Goal: Communication & Community: Participate in discussion

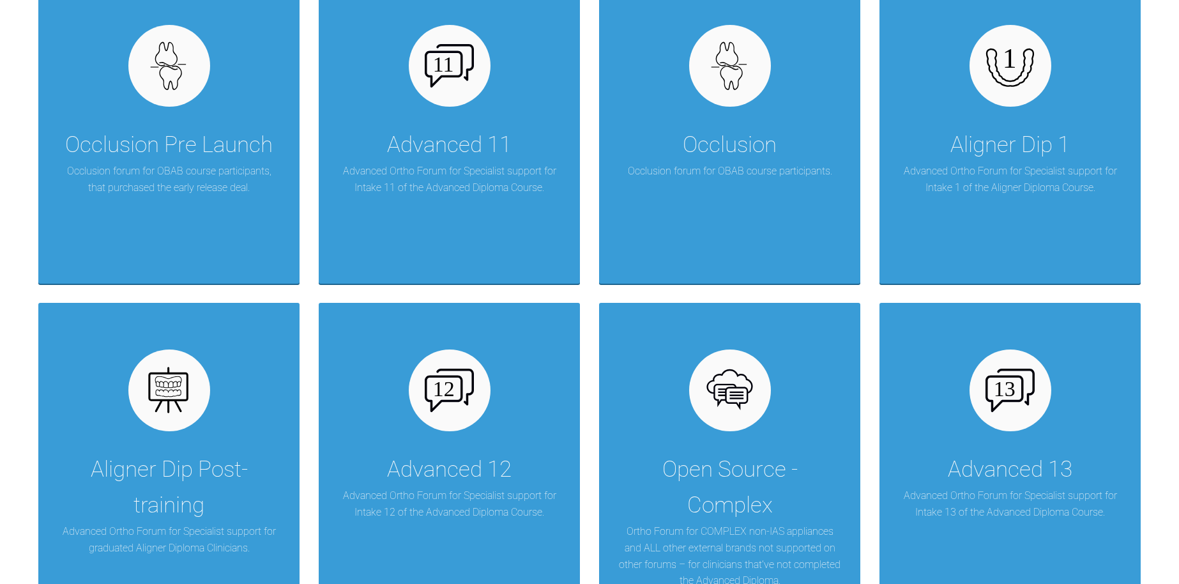
scroll to position [2403, 0]
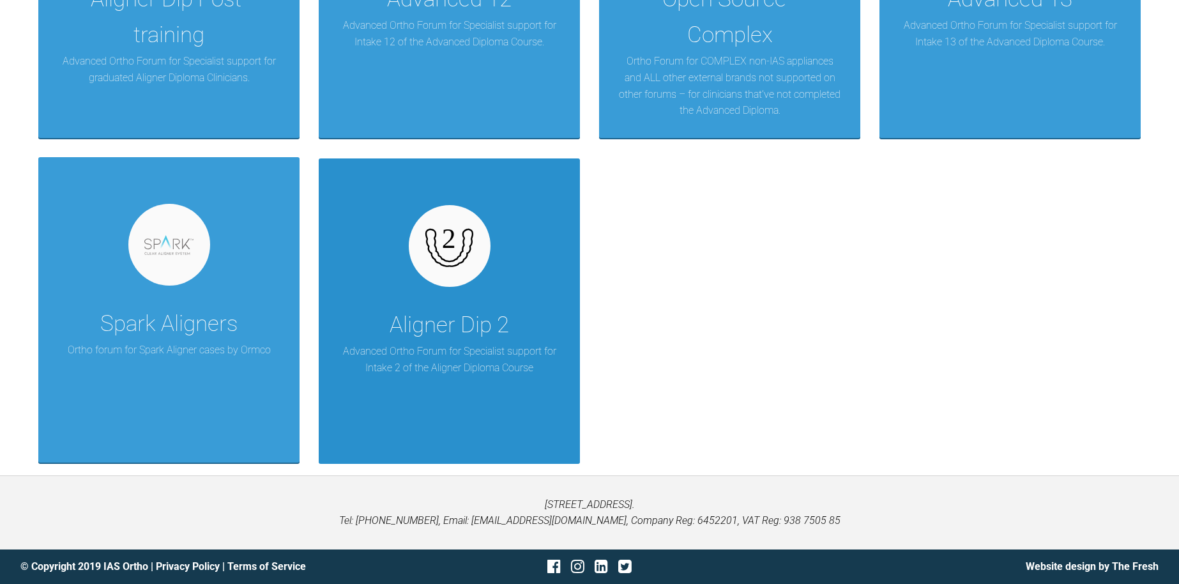
click at [464, 307] on div "Aligner Dip 2" at bounding box center [448, 325] width 119 height 36
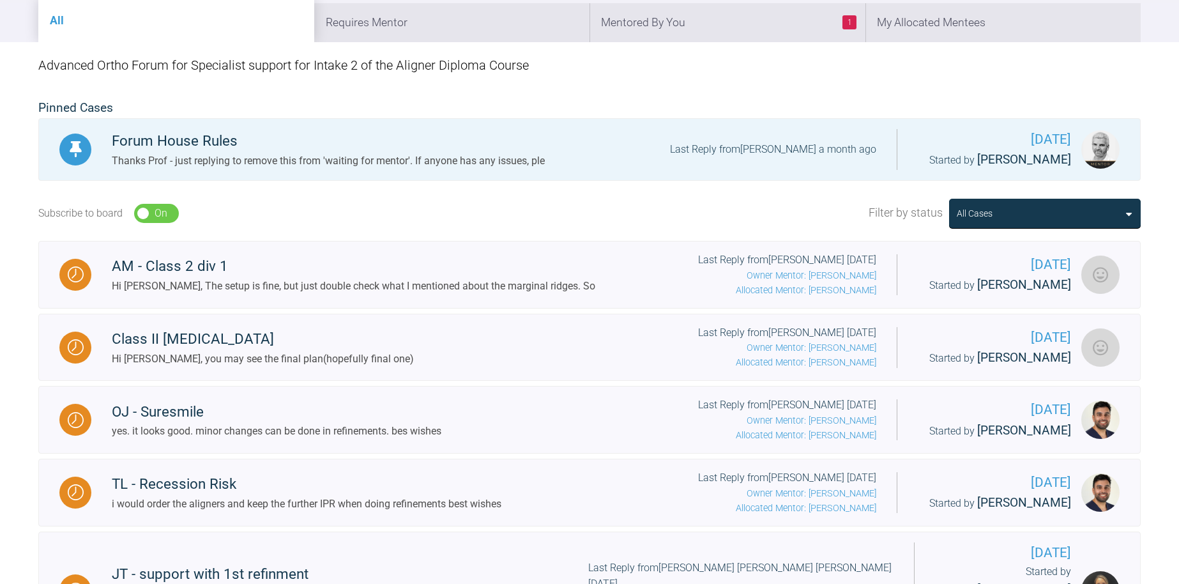
scroll to position [234, 0]
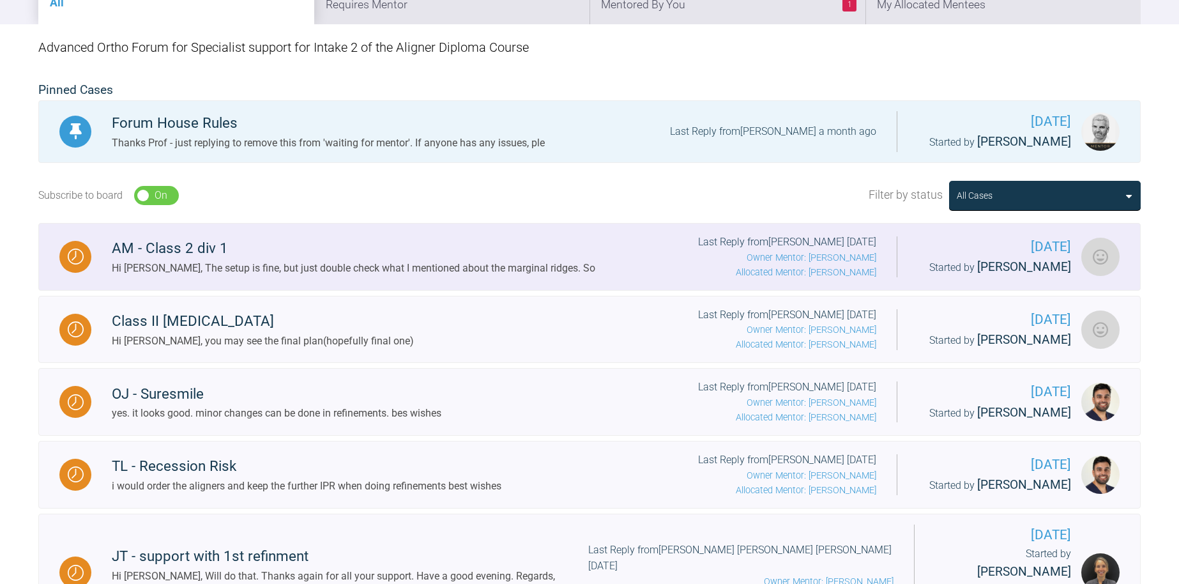
click at [350, 243] on div "AM - Class 2 div 1" at bounding box center [353, 248] width 483 height 23
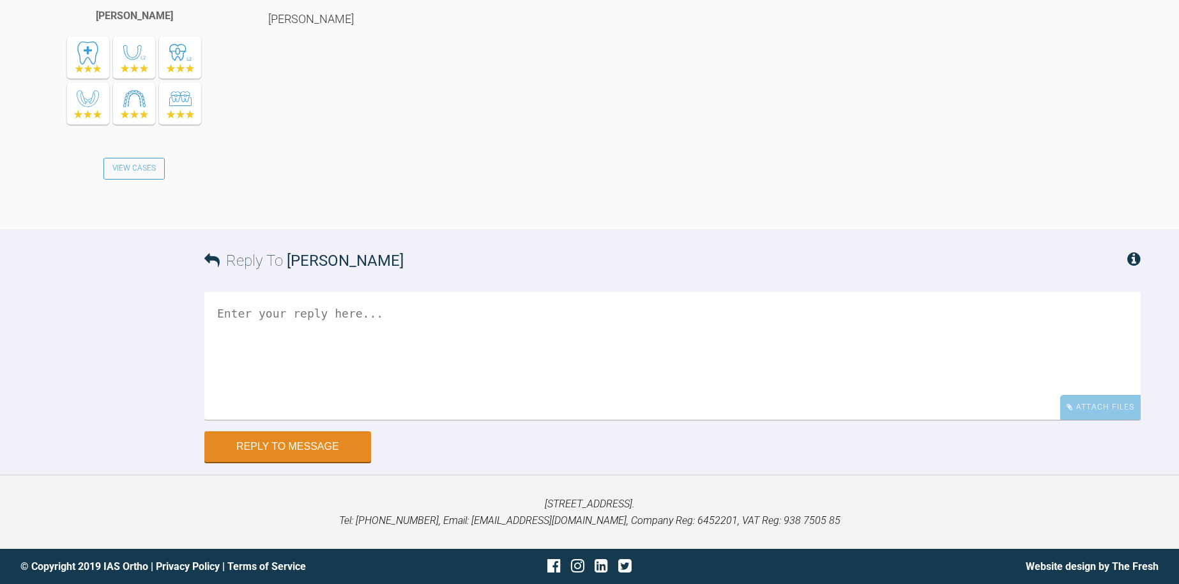
scroll to position [7338, 0]
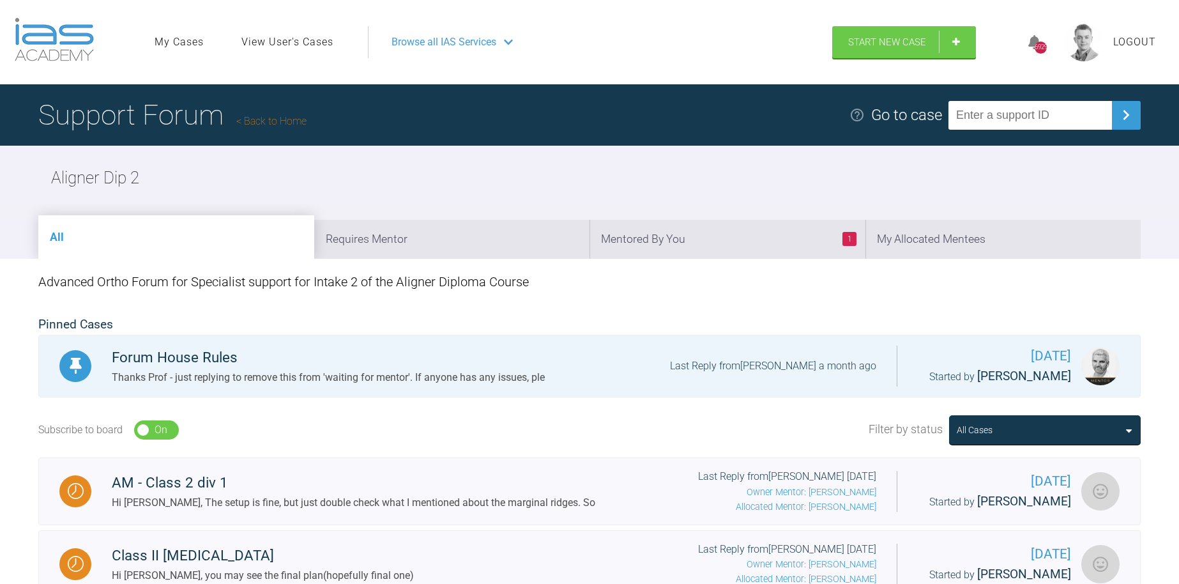
click at [262, 116] on link "Back to Home" at bounding box center [271, 121] width 70 height 12
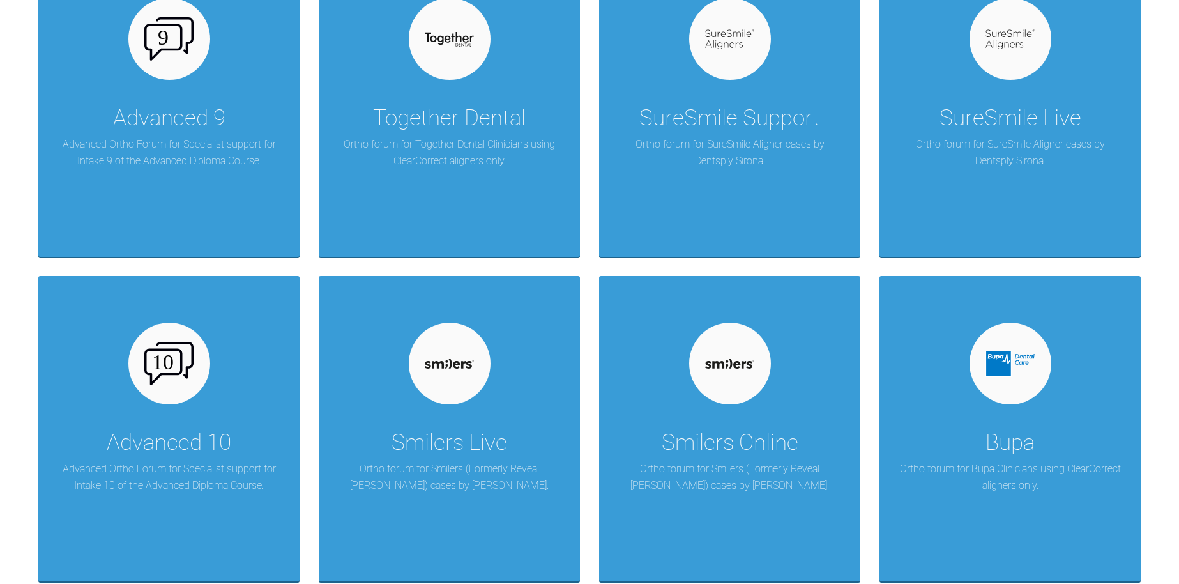
scroll to position [2267, 0]
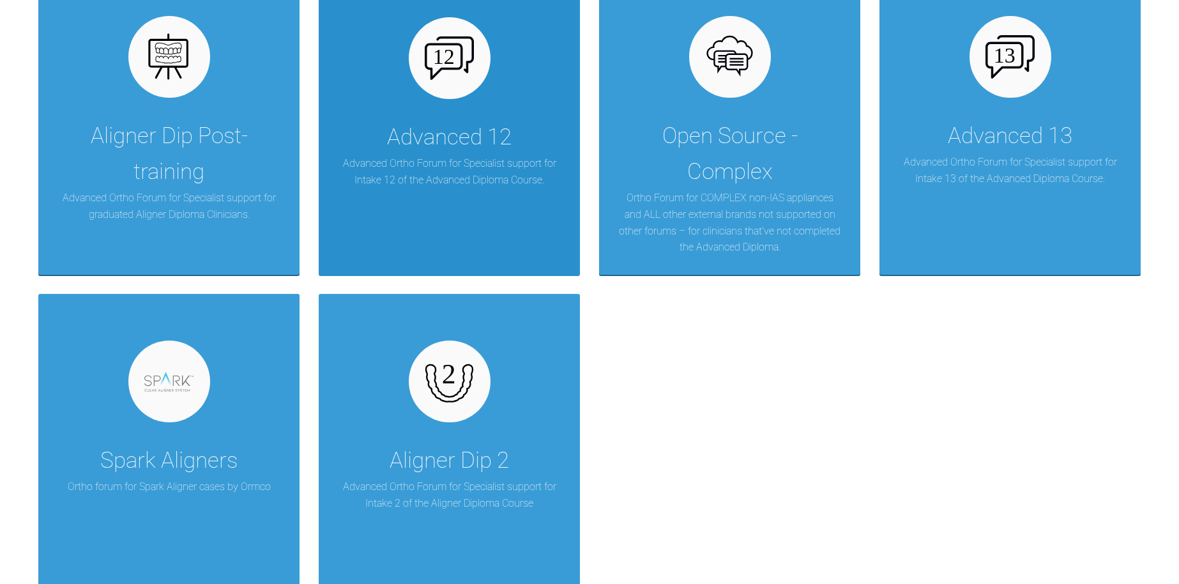
click at [497, 178] on p "Advanced Ortho Forum for Specialist support for Intake 12 of the Advanced Diplo…" at bounding box center [449, 171] width 223 height 33
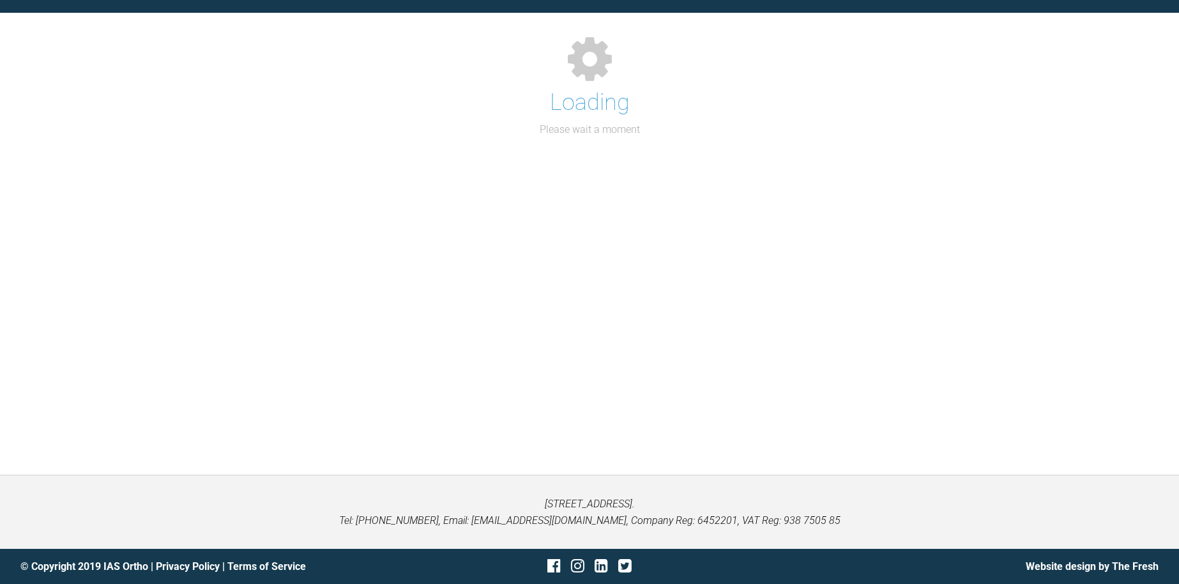
scroll to position [1597, 0]
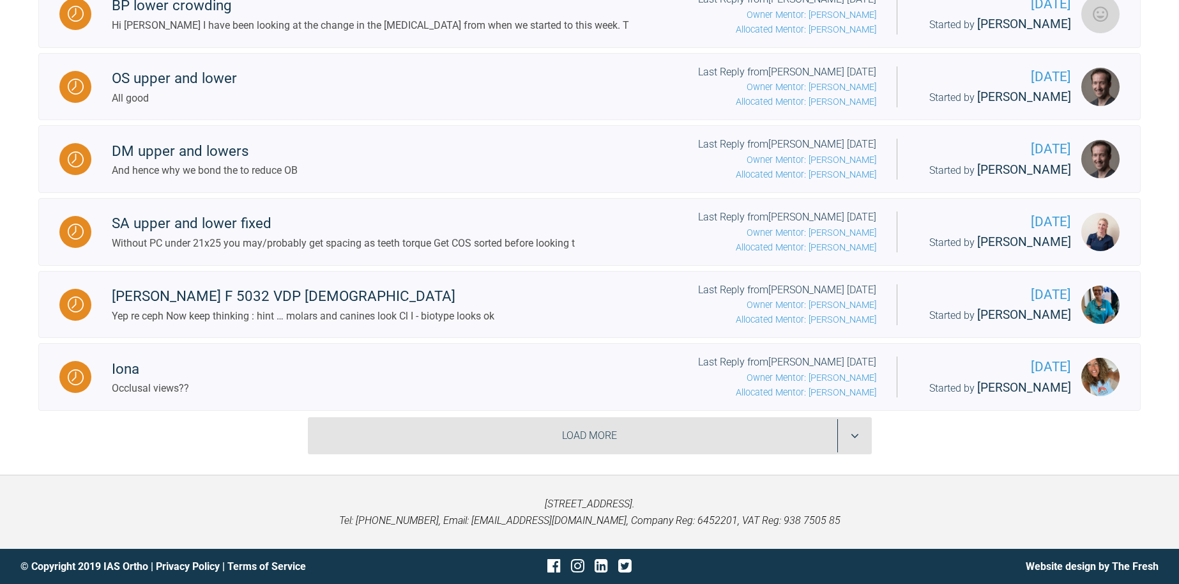
click at [453, 444] on div "Load More" at bounding box center [590, 435] width 564 height 37
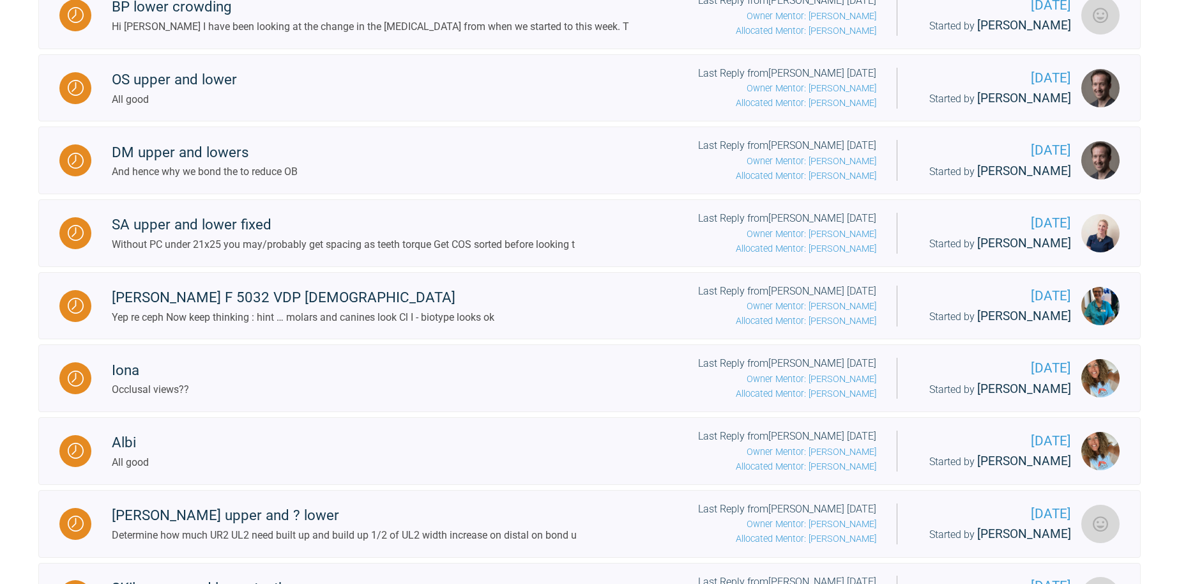
scroll to position [1421, 0]
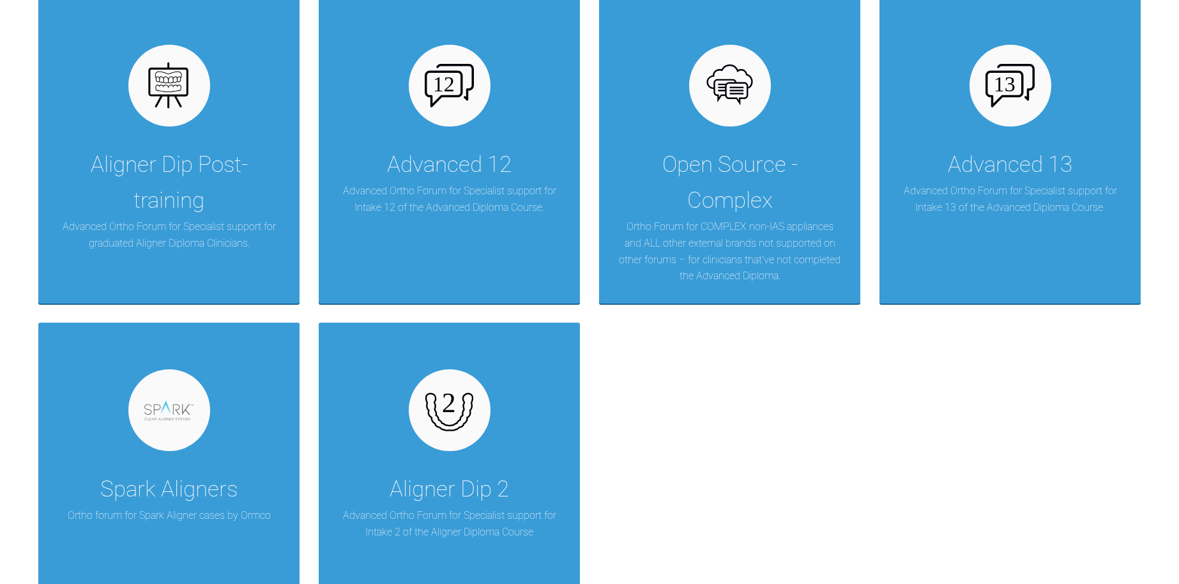
scroll to position [2249, 0]
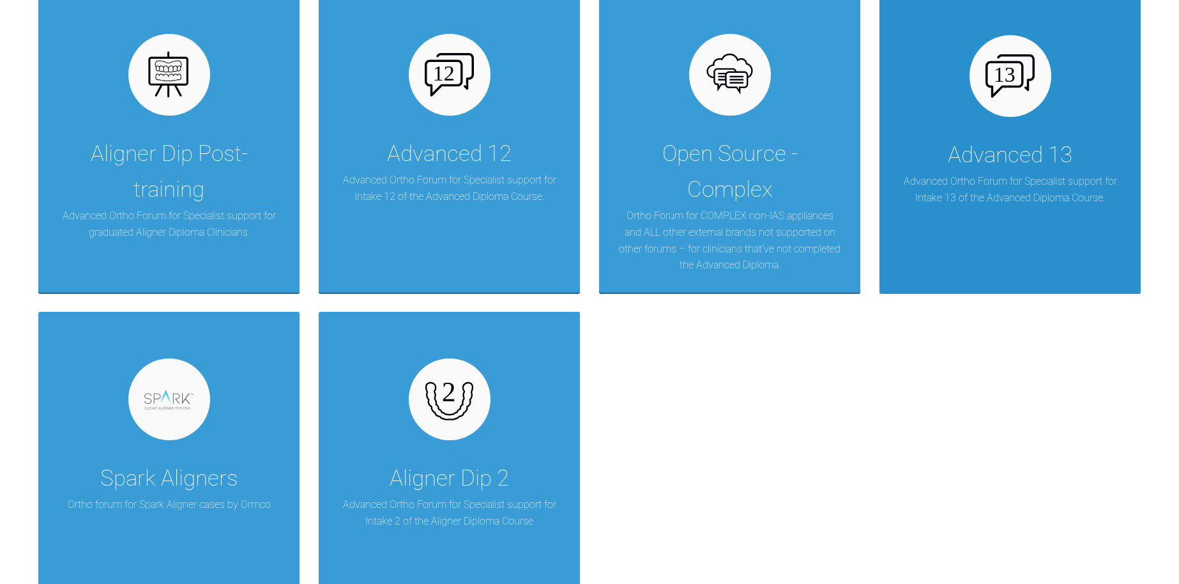
click at [984, 216] on div "Advanced 13 Advanced Ortho Forum for Specialist support for Intake 13 of the Ad…" at bounding box center [1009, 141] width 261 height 305
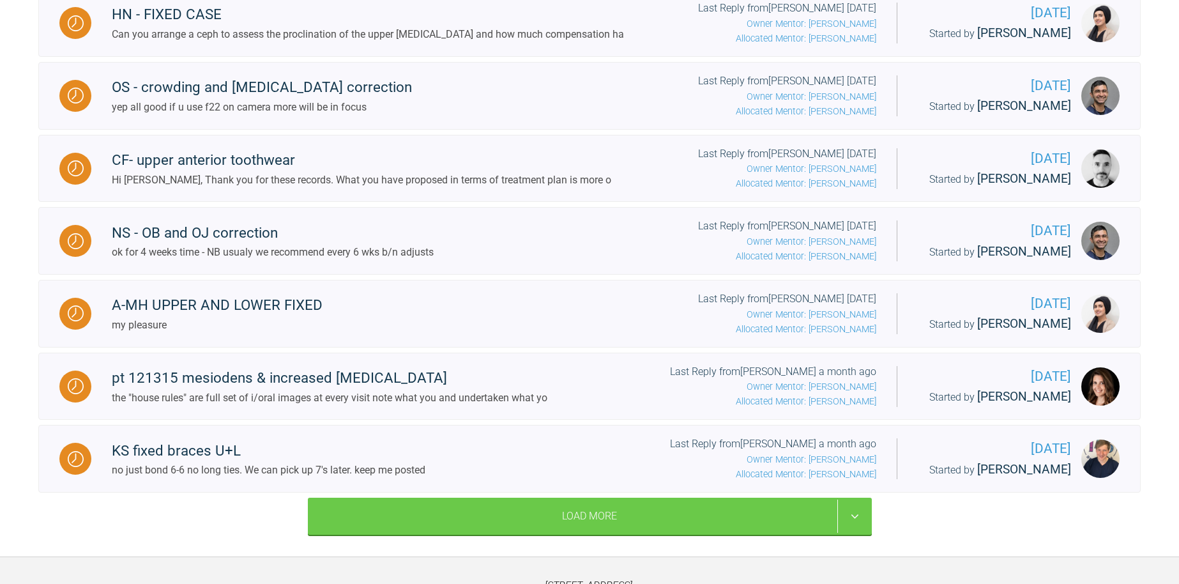
scroll to position [1467, 0]
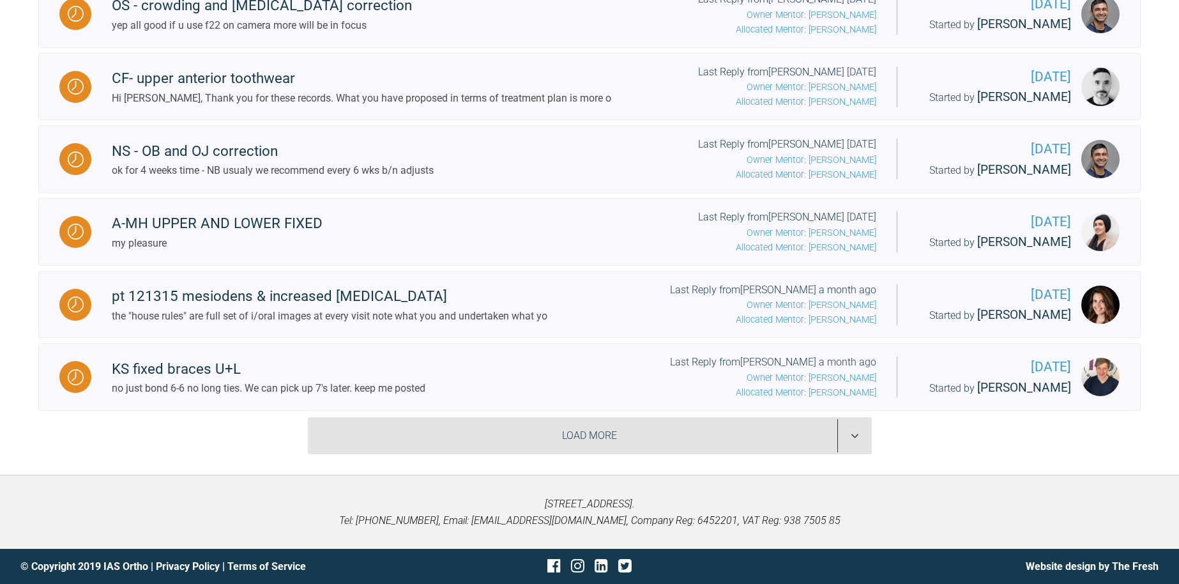
click at [746, 427] on div "Load More" at bounding box center [590, 435] width 564 height 37
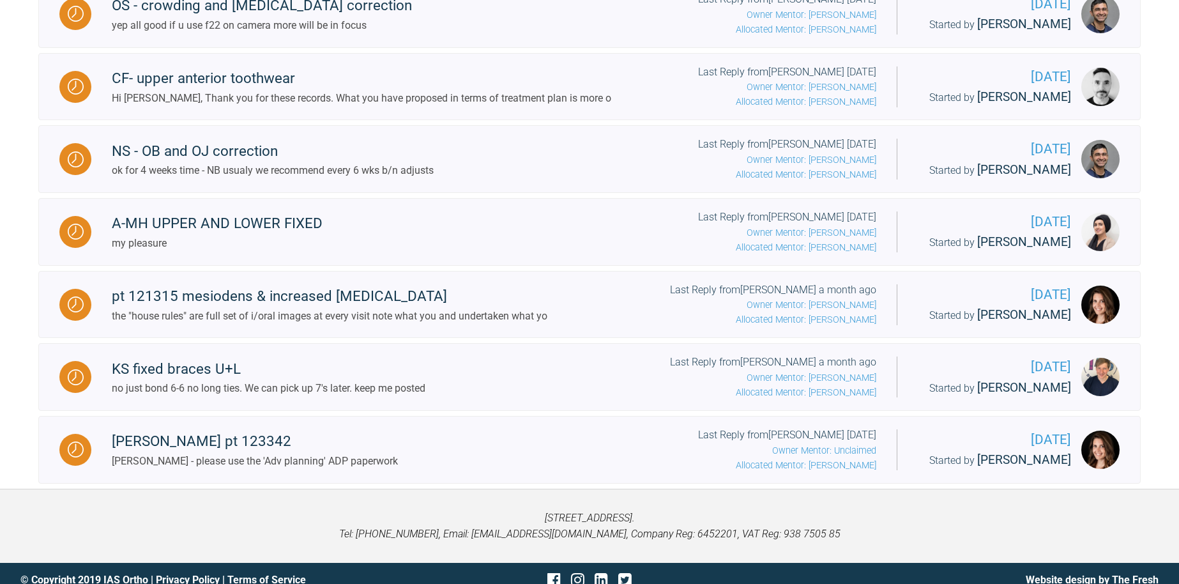
scroll to position [1480, 0]
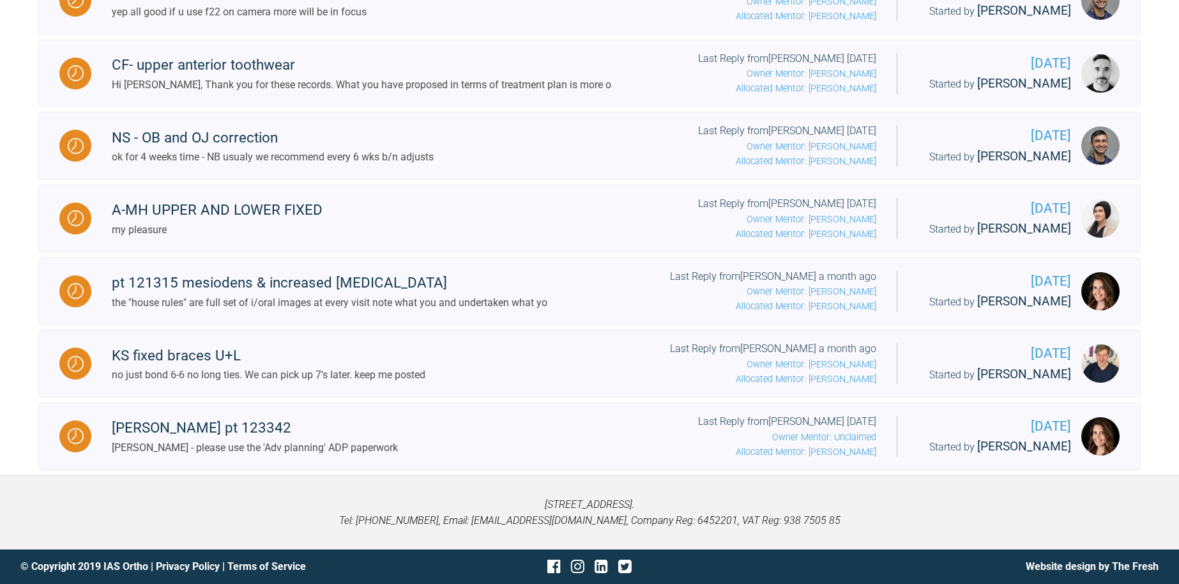
click at [746, 427] on div "Last Reply from [PERSON_NAME] [DATE] Owner Mentor: Unclaimed Allocated Mentor: …" at bounding box center [787, 436] width 178 height 46
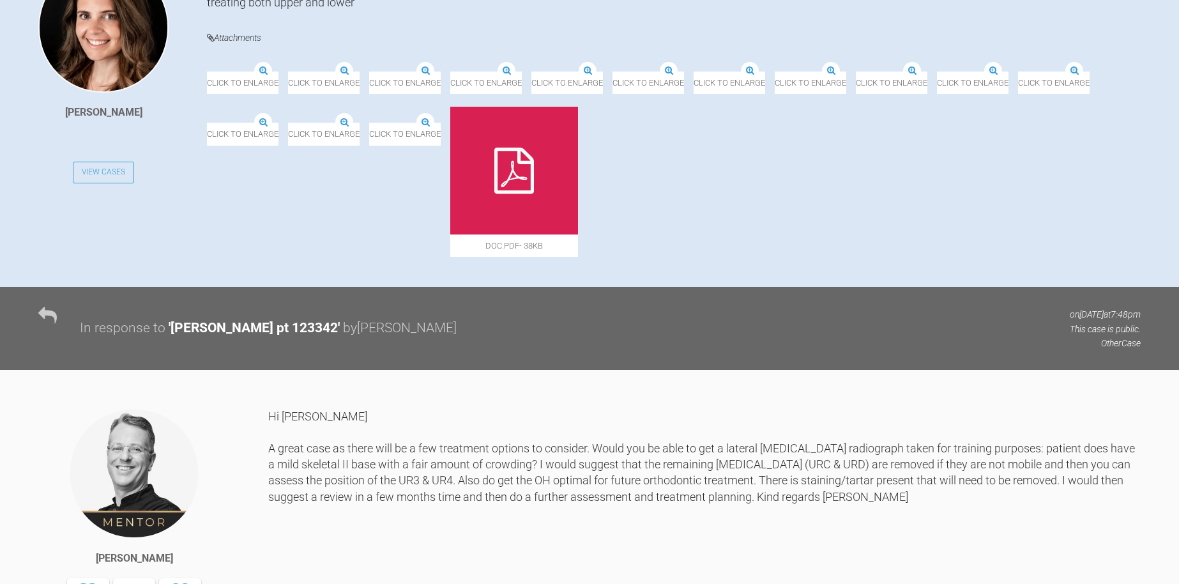
scroll to position [184, 0]
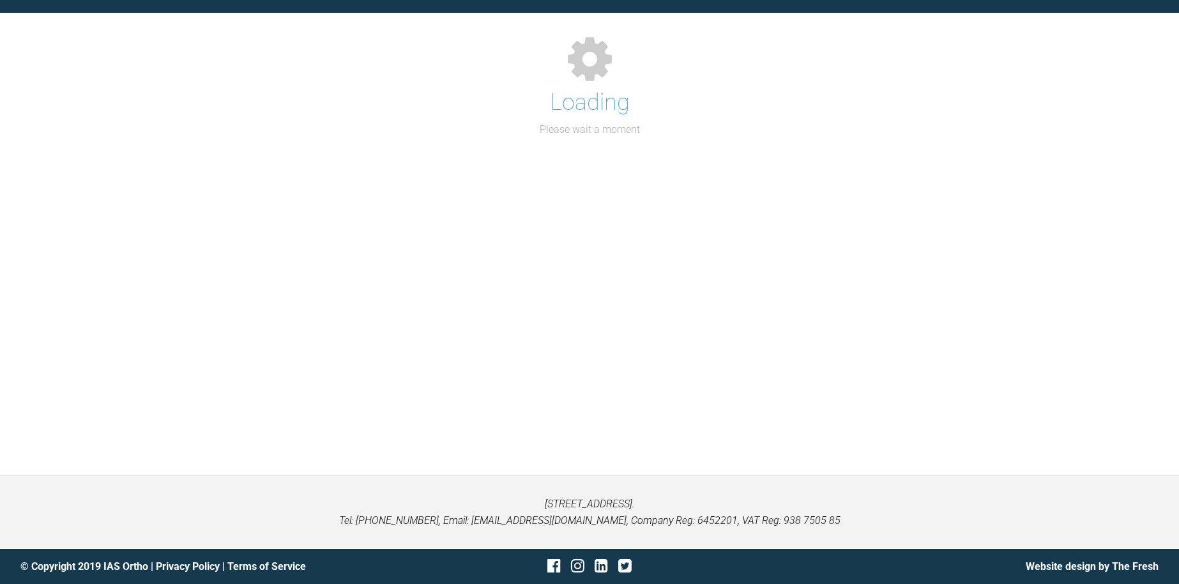
scroll to position [184, 0]
